Goal: Task Accomplishment & Management: Complete application form

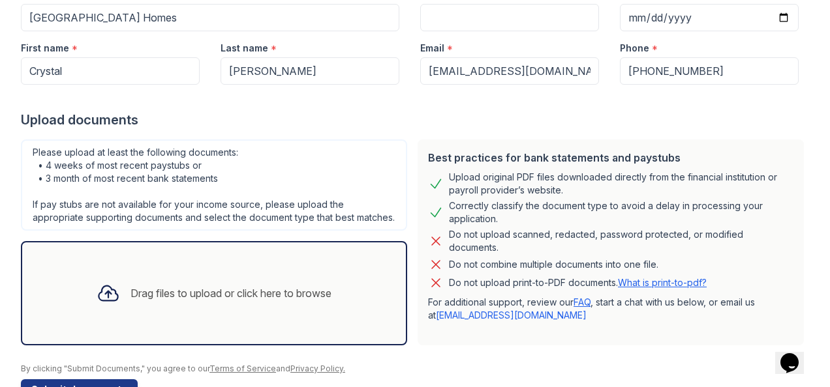
scroll to position [206, 0]
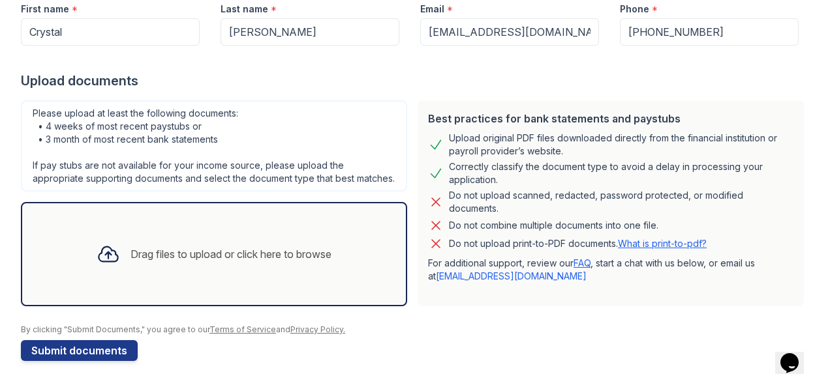
click at [172, 256] on div "Drag files to upload or click here to browse" at bounding box center [230, 255] width 201 height 16
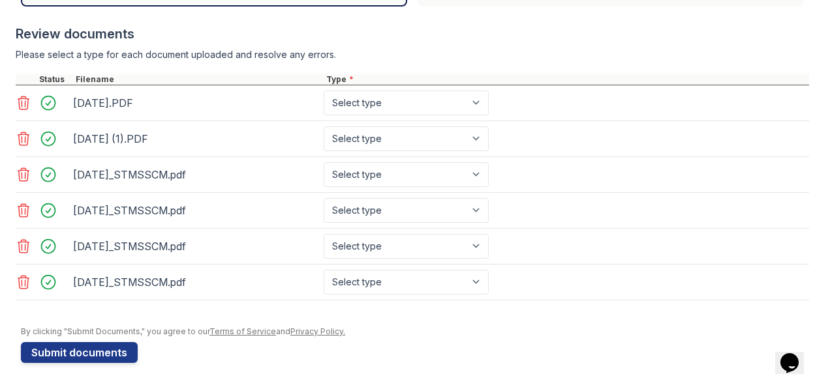
scroll to position [489, 0]
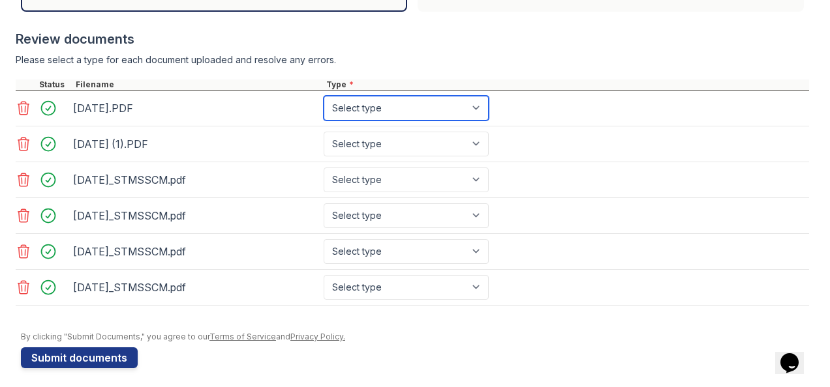
click at [481, 121] on select "Select type Paystub Bank Statement Offer Letter Tax Documents Benefit Award Let…" at bounding box center [405, 108] width 165 height 25
select select "paystub"
click at [323, 108] on select "Select type Paystub Bank Statement Offer Letter Tax Documents Benefit Award Let…" at bounding box center [405, 108] width 165 height 25
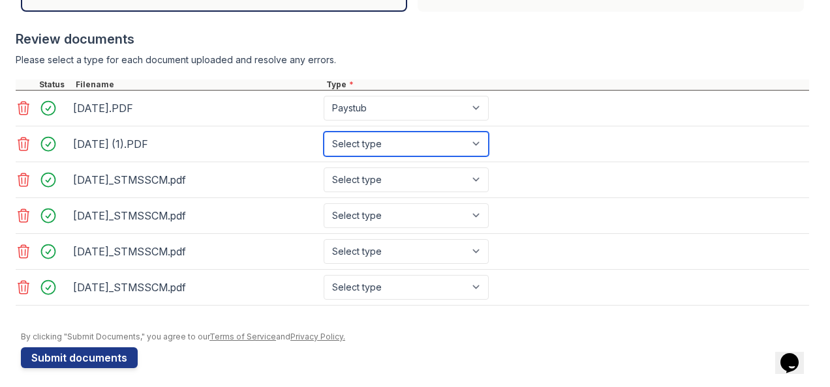
click at [480, 151] on select "Select type Paystub Bank Statement Offer Letter Tax Documents Benefit Award Let…" at bounding box center [405, 144] width 165 height 25
select select "paystub"
click at [323, 143] on select "Select type Paystub Bank Statement Offer Letter Tax Documents Benefit Award Let…" at bounding box center [405, 144] width 165 height 25
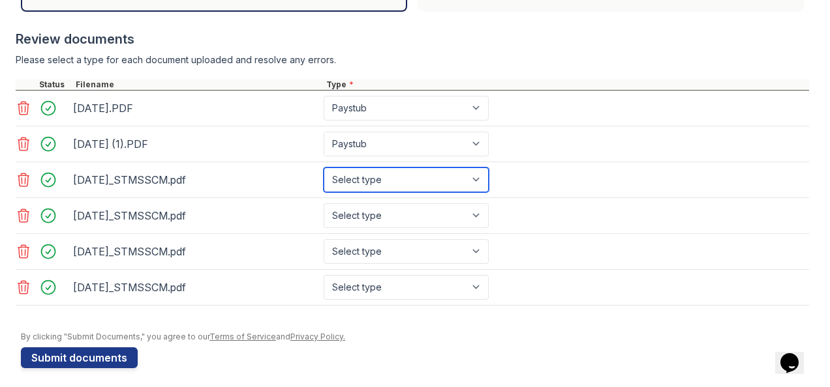
click at [459, 192] on select "Select type Paystub Bank Statement Offer Letter Tax Documents Benefit Award Let…" at bounding box center [405, 180] width 165 height 25
select select "bank_statement"
click at [323, 178] on select "Select type Paystub Bank Statement Offer Letter Tax Documents Benefit Award Let…" at bounding box center [405, 180] width 165 height 25
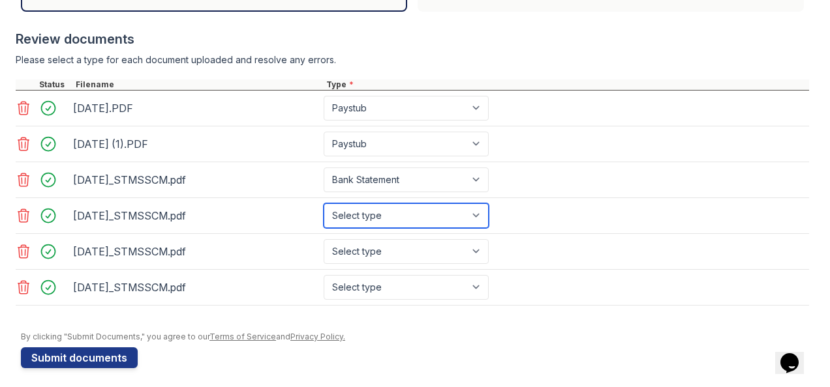
click at [421, 228] on select "Select type Paystub Bank Statement Offer Letter Tax Documents Benefit Award Let…" at bounding box center [405, 215] width 165 height 25
select select "bank_statement"
click at [323, 213] on select "Select type Paystub Bank Statement Offer Letter Tax Documents Benefit Award Let…" at bounding box center [405, 215] width 165 height 25
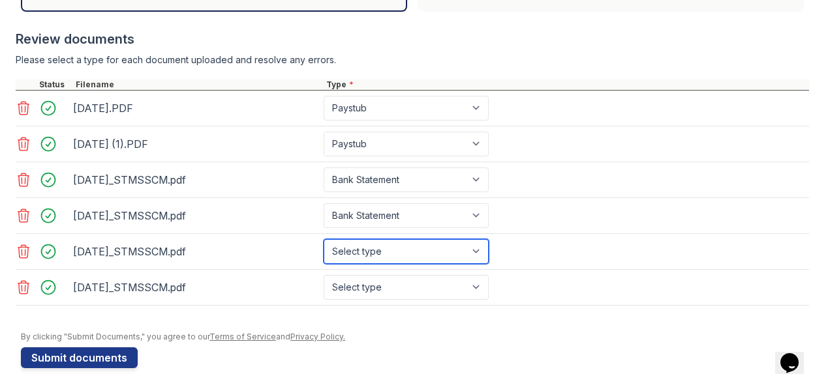
click at [405, 262] on select "Select type Paystub Bank Statement Offer Letter Tax Documents Benefit Award Let…" at bounding box center [405, 251] width 165 height 25
select select "bank_statement"
click at [323, 248] on select "Select type Paystub Bank Statement Offer Letter Tax Documents Benefit Award Let…" at bounding box center [405, 251] width 165 height 25
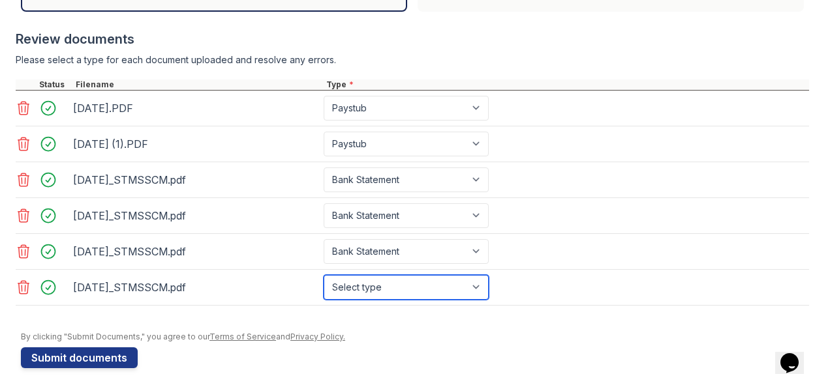
click at [411, 294] on select "Select type Paystub Bank Statement Offer Letter Tax Documents Benefit Award Let…" at bounding box center [405, 287] width 165 height 25
select select "bank_statement"
click at [323, 284] on select "Select type Paystub Bank Statement Offer Letter Tax Documents Benefit Award Let…" at bounding box center [405, 287] width 165 height 25
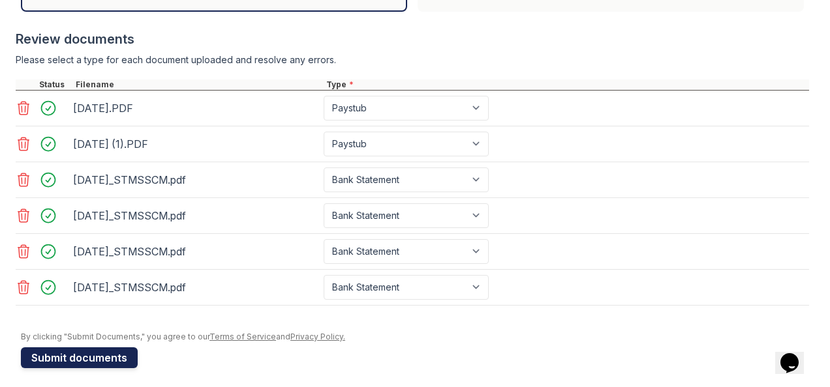
click at [81, 368] on button "Submit documents" at bounding box center [79, 358] width 117 height 21
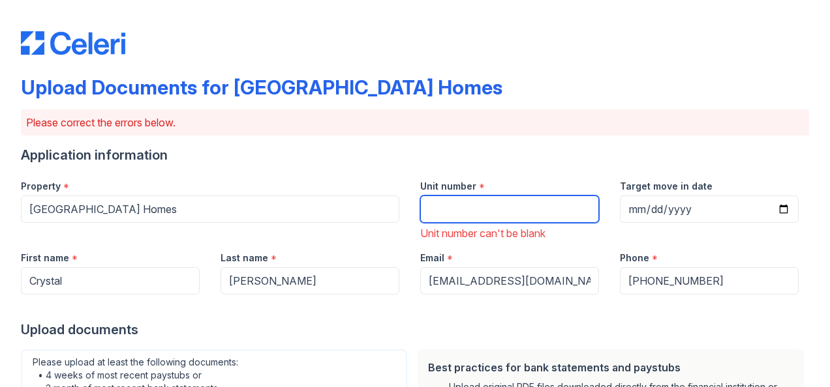
click at [442, 209] on input "Unit number" at bounding box center [509, 209] width 179 height 27
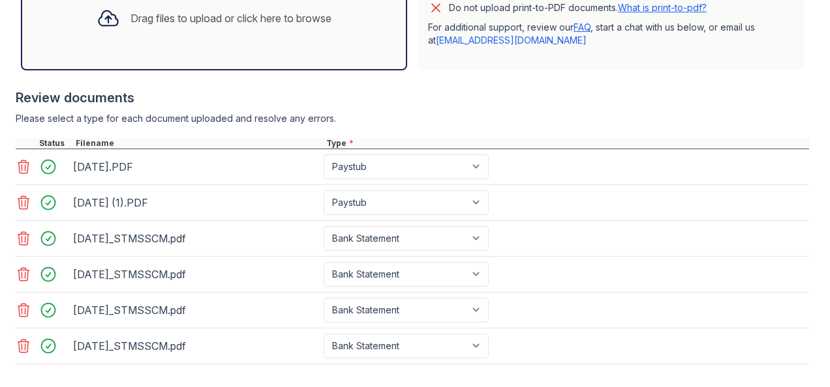
scroll to position [559, 0]
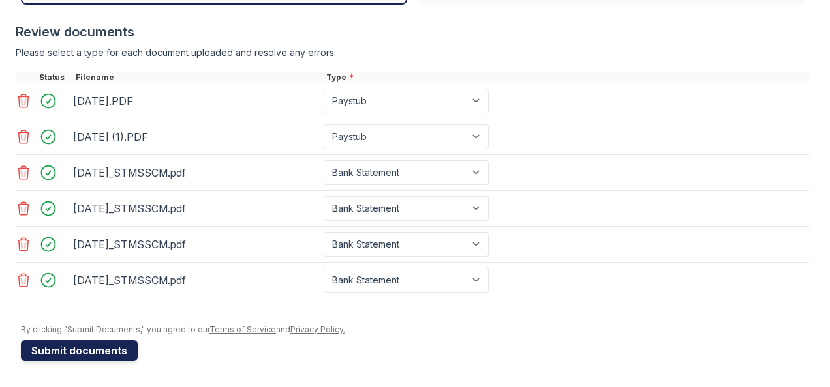
type input "260"
click at [75, 350] on button "Submit documents" at bounding box center [79, 350] width 117 height 21
